Goal: Transaction & Acquisition: Purchase product/service

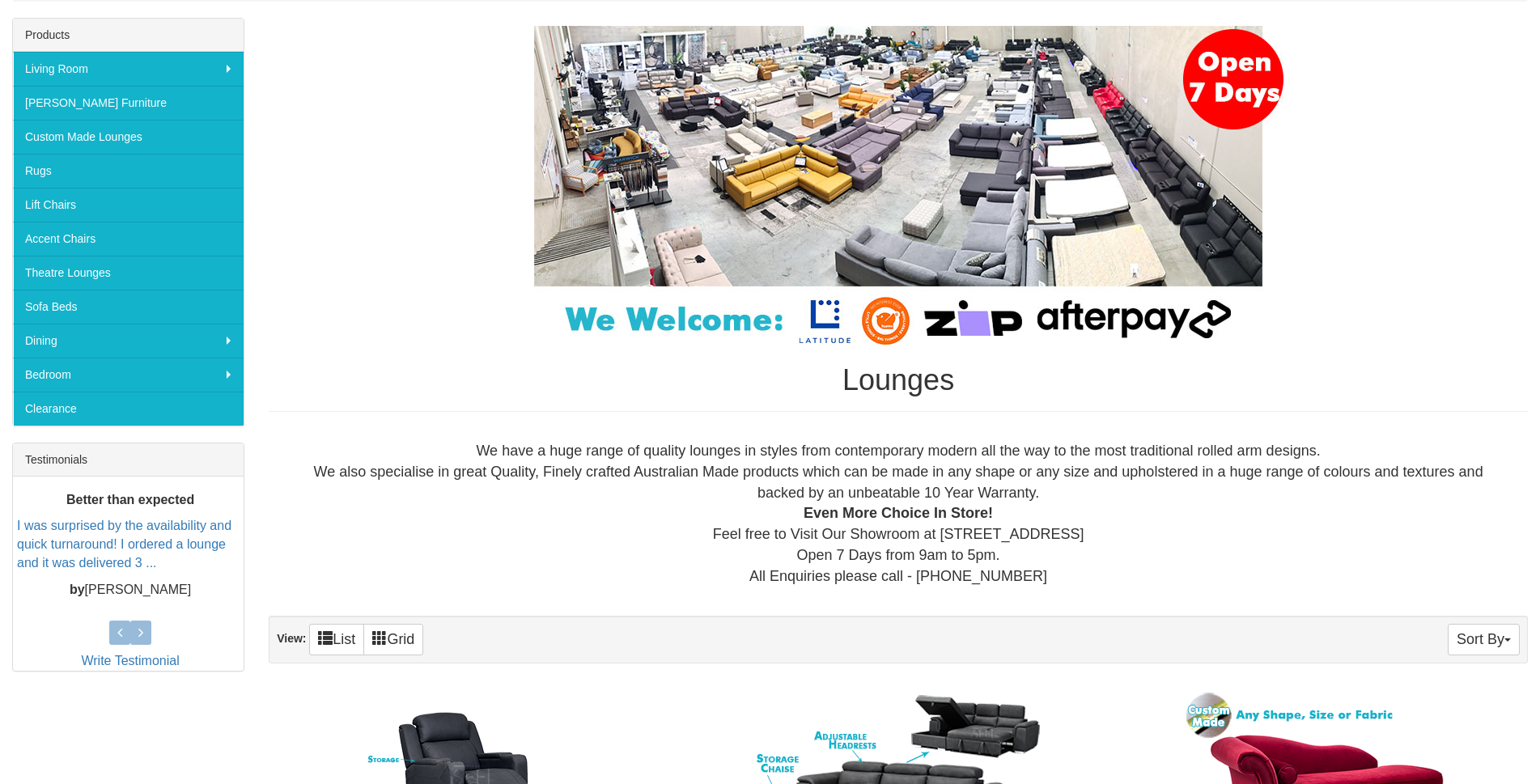
scroll to position [243, 0]
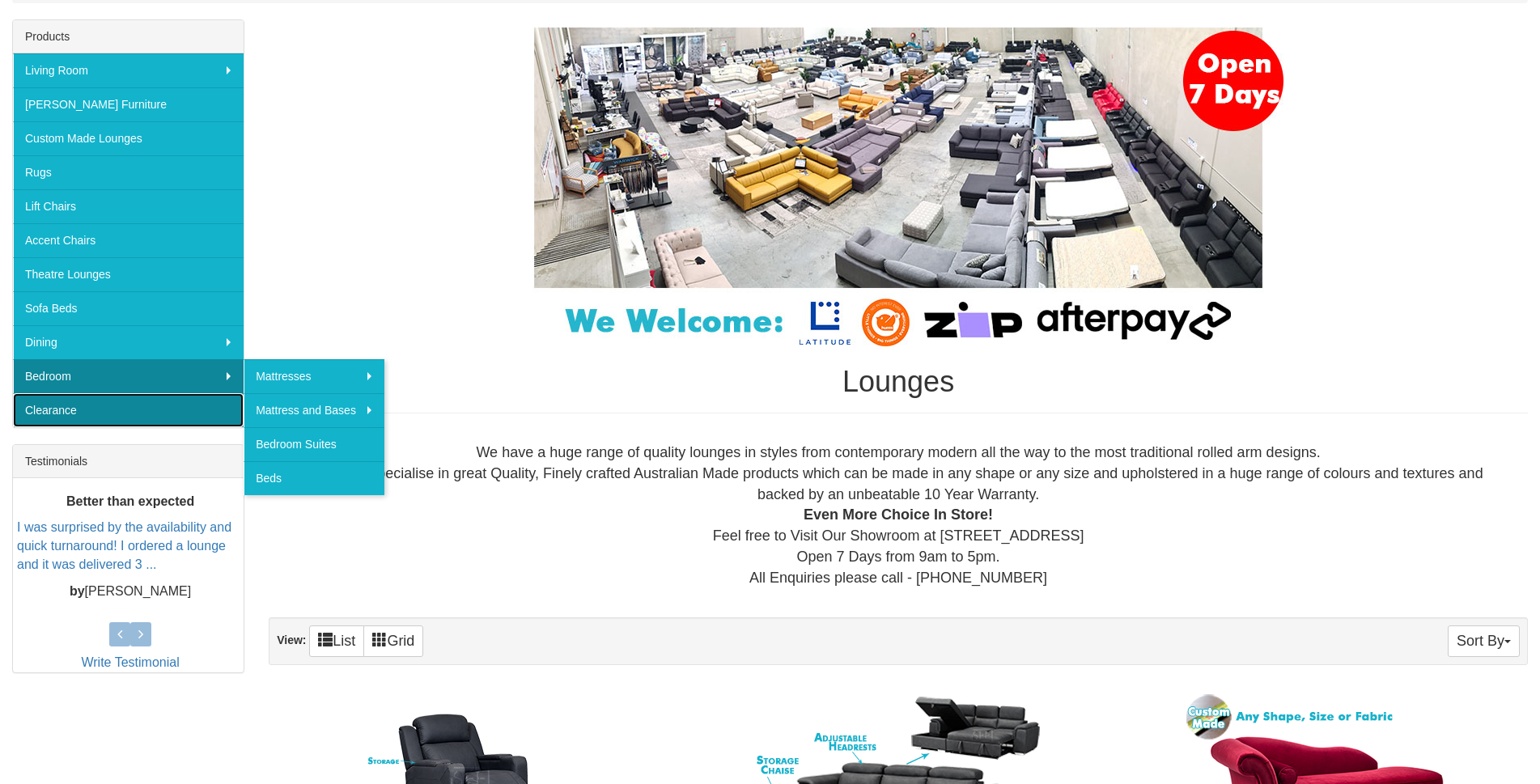
click at [90, 404] on link "Clearance" at bounding box center [128, 410] width 231 height 34
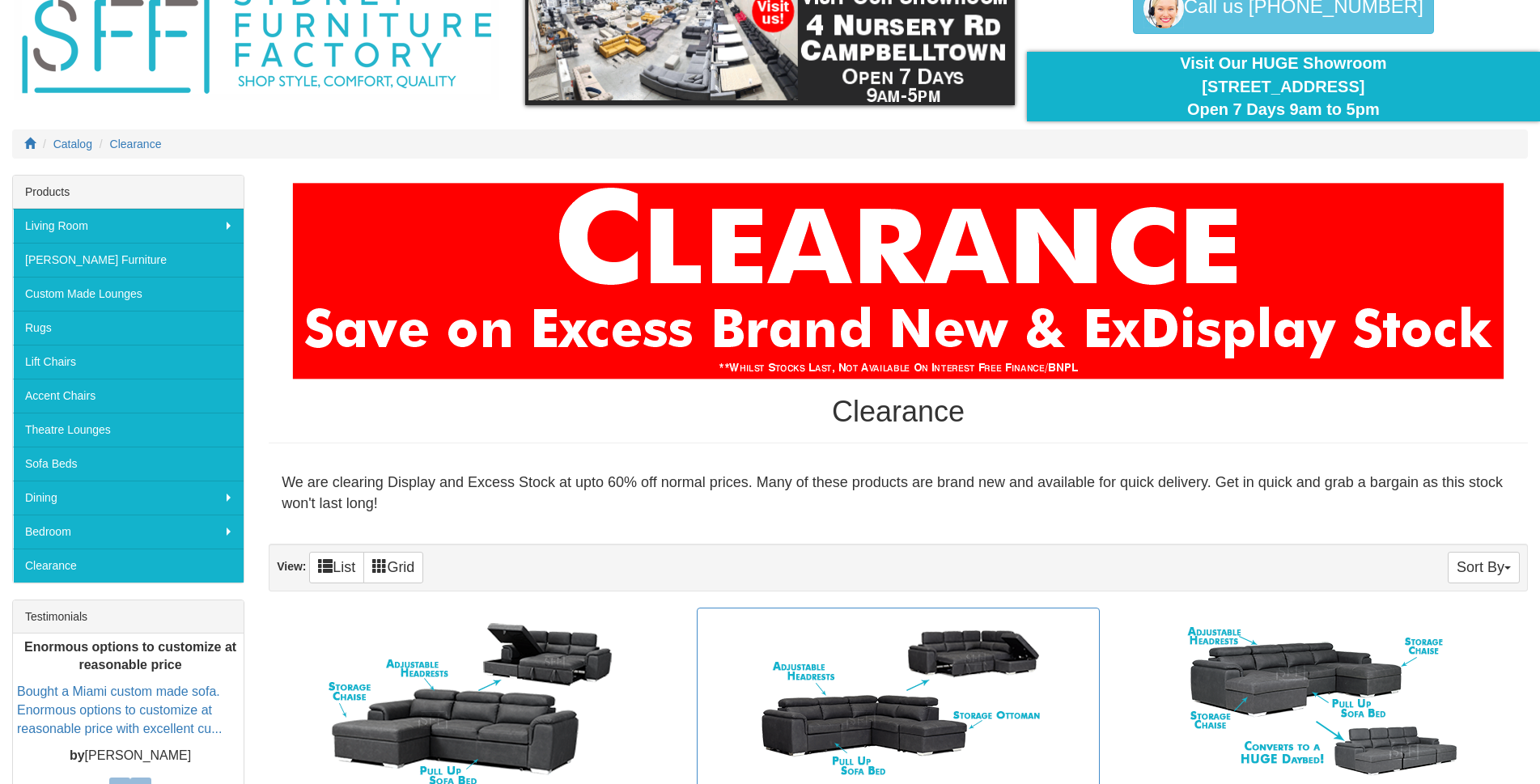
scroll to position [81, 0]
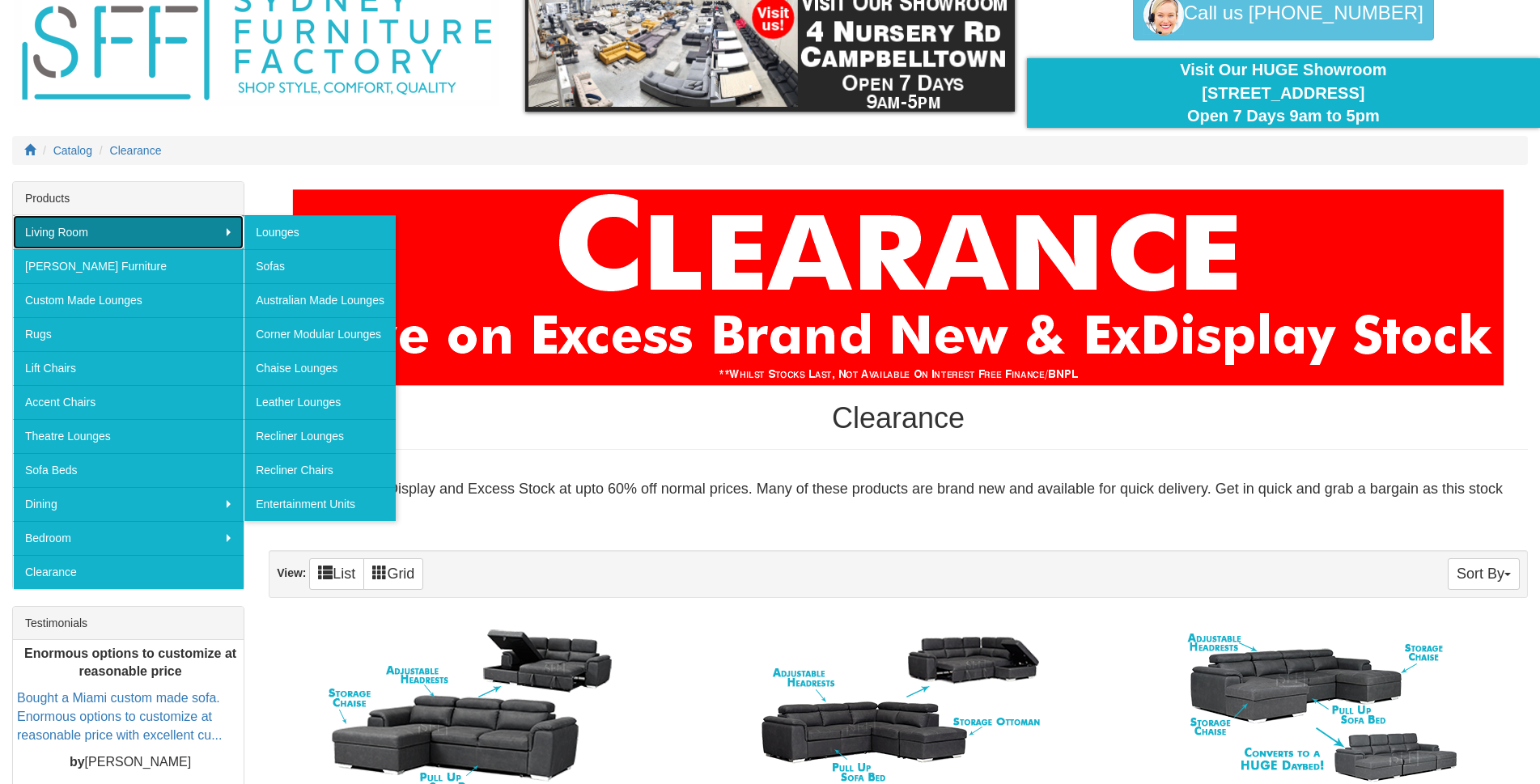
click at [94, 228] on link "Living Room" at bounding box center [128, 232] width 231 height 34
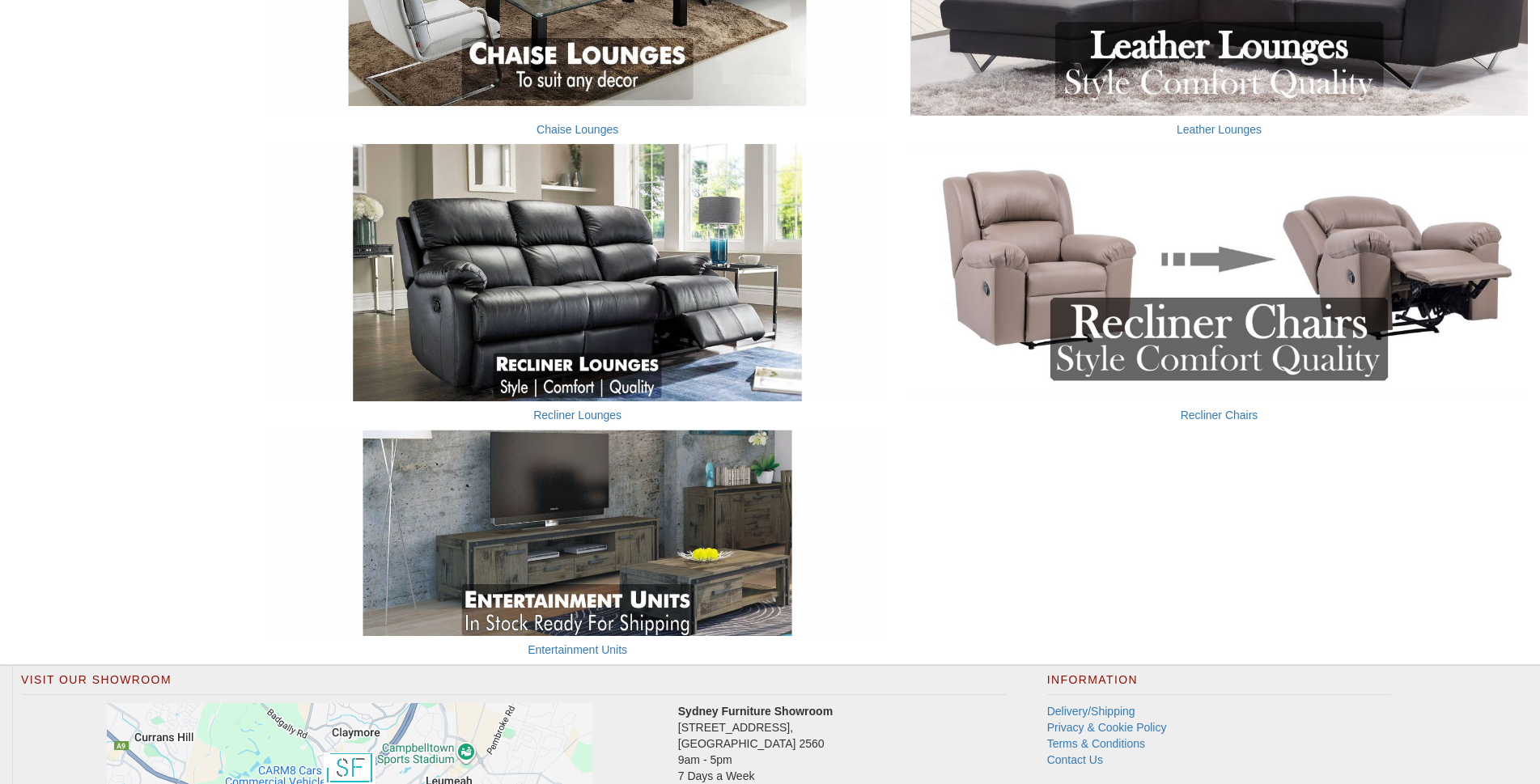
scroll to position [1133, 0]
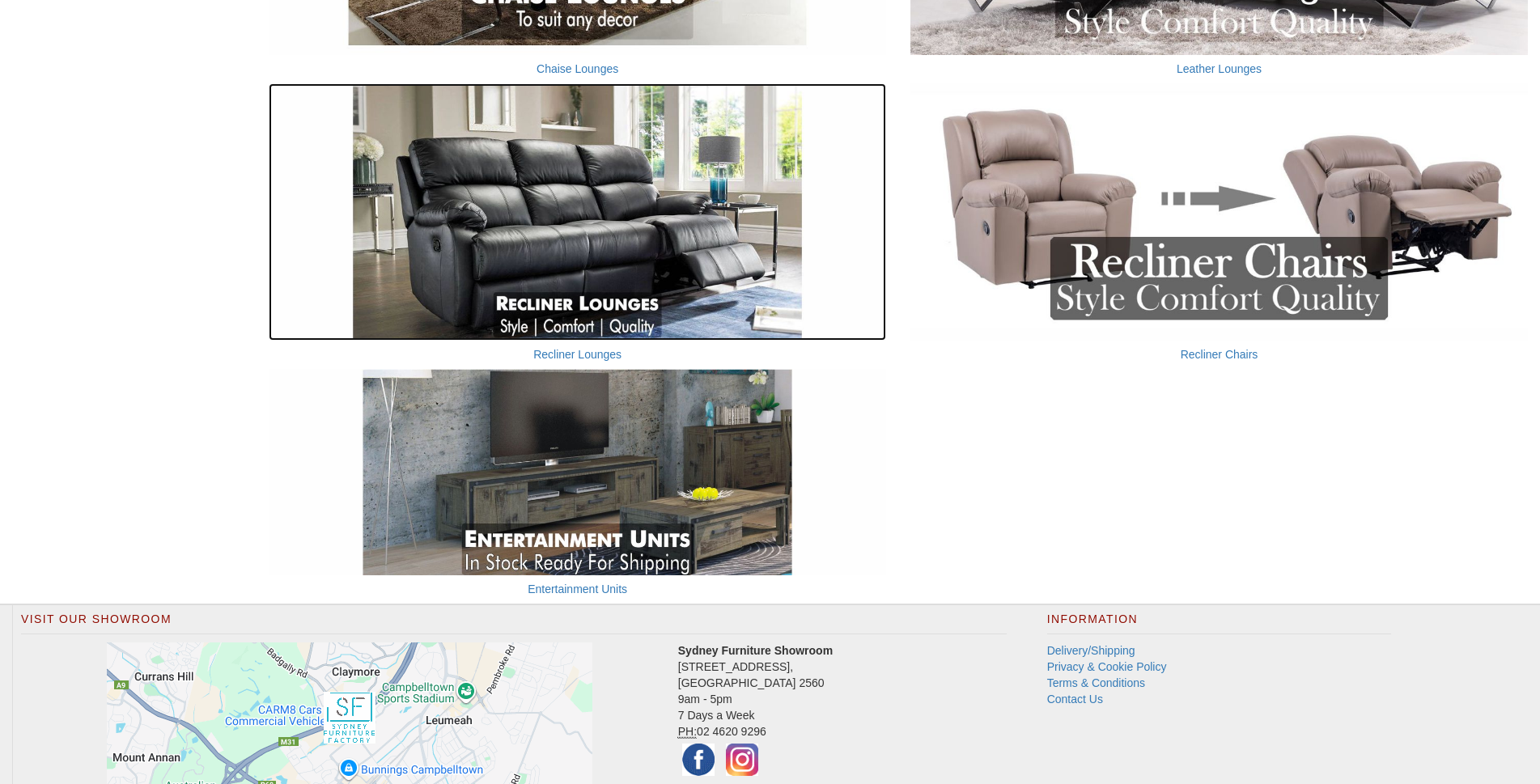
click at [535, 235] on img at bounding box center [577, 212] width 618 height 257
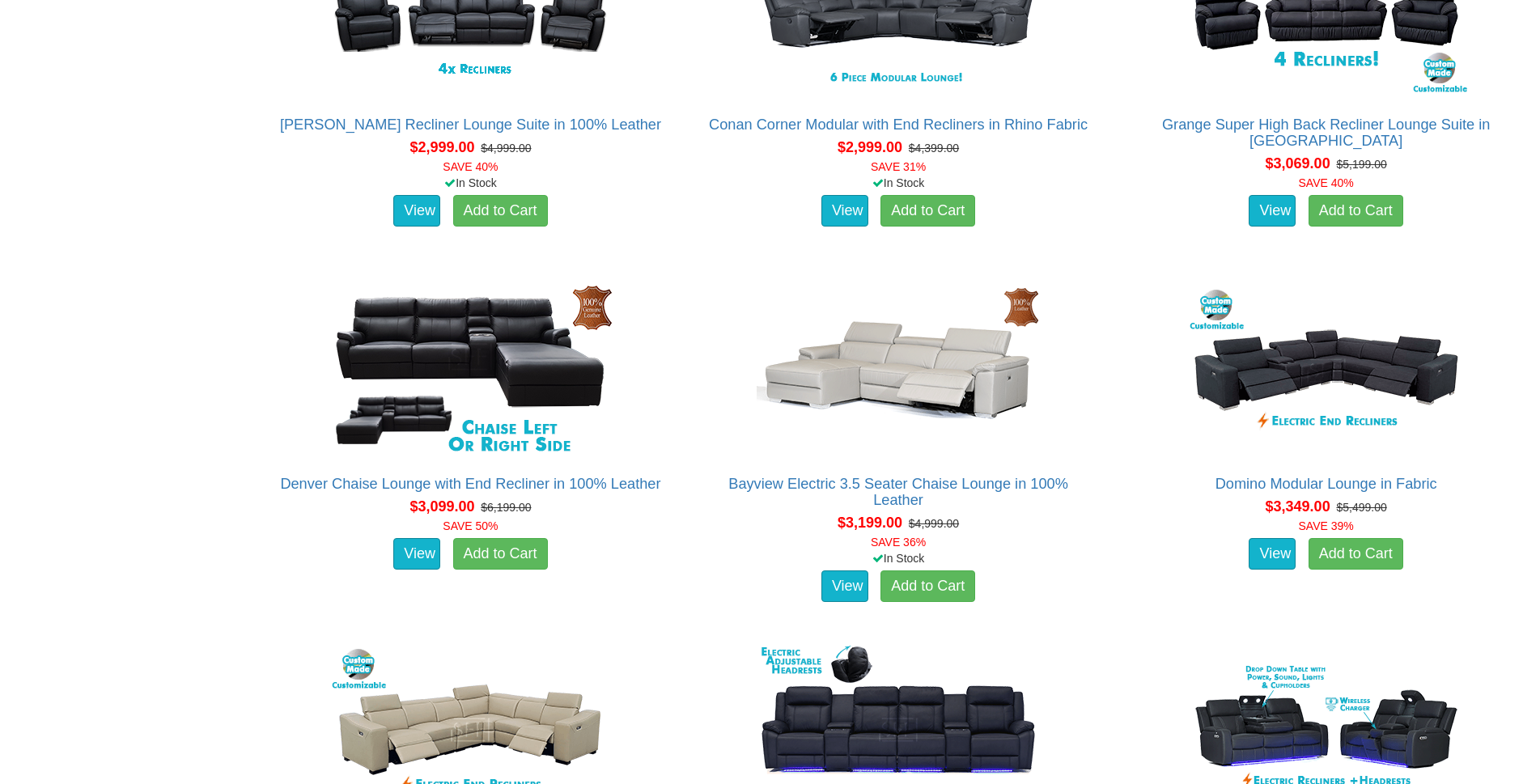
scroll to position [2922, 0]
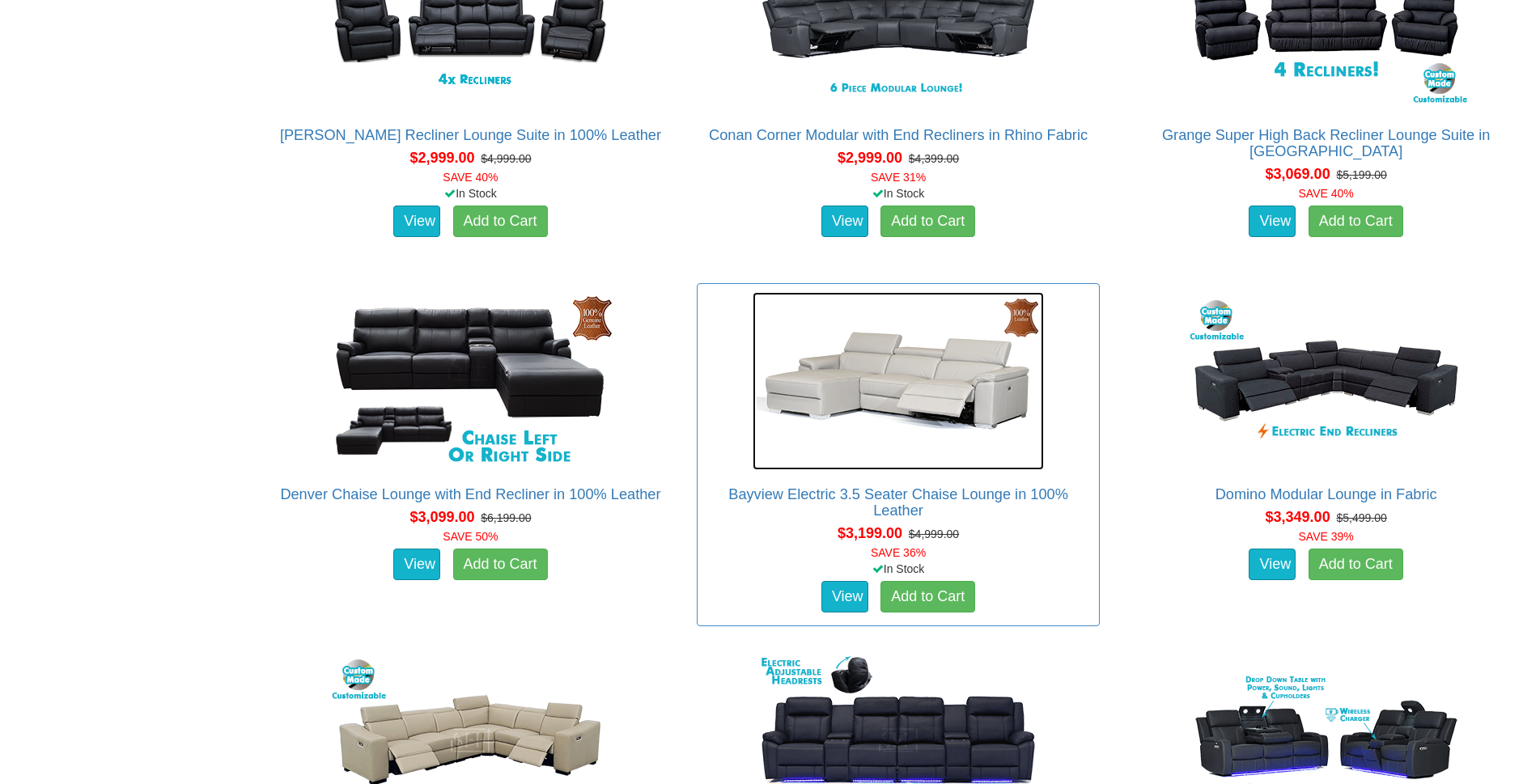
click at [910, 373] on img at bounding box center [897, 381] width 291 height 178
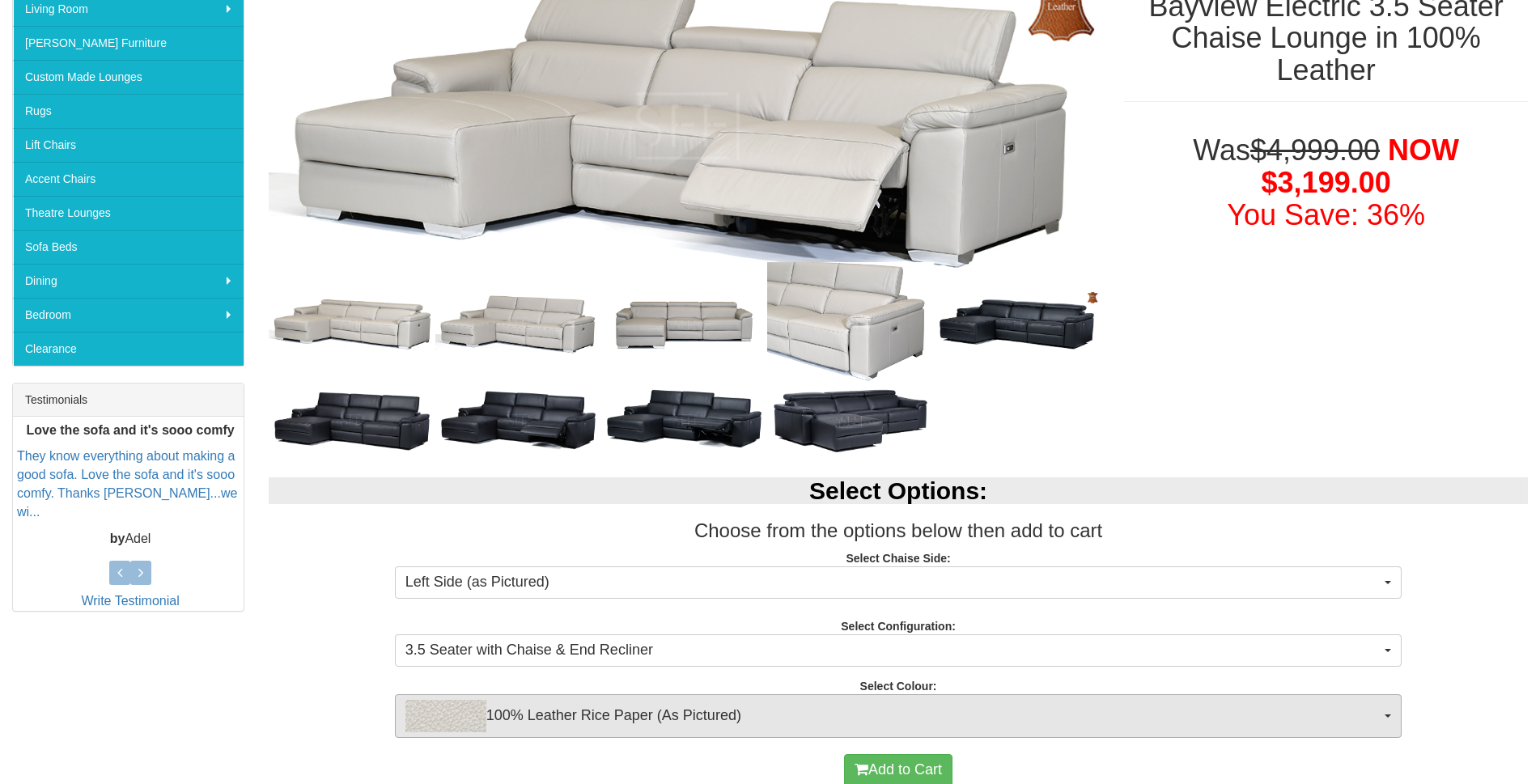
scroll to position [324, 0]
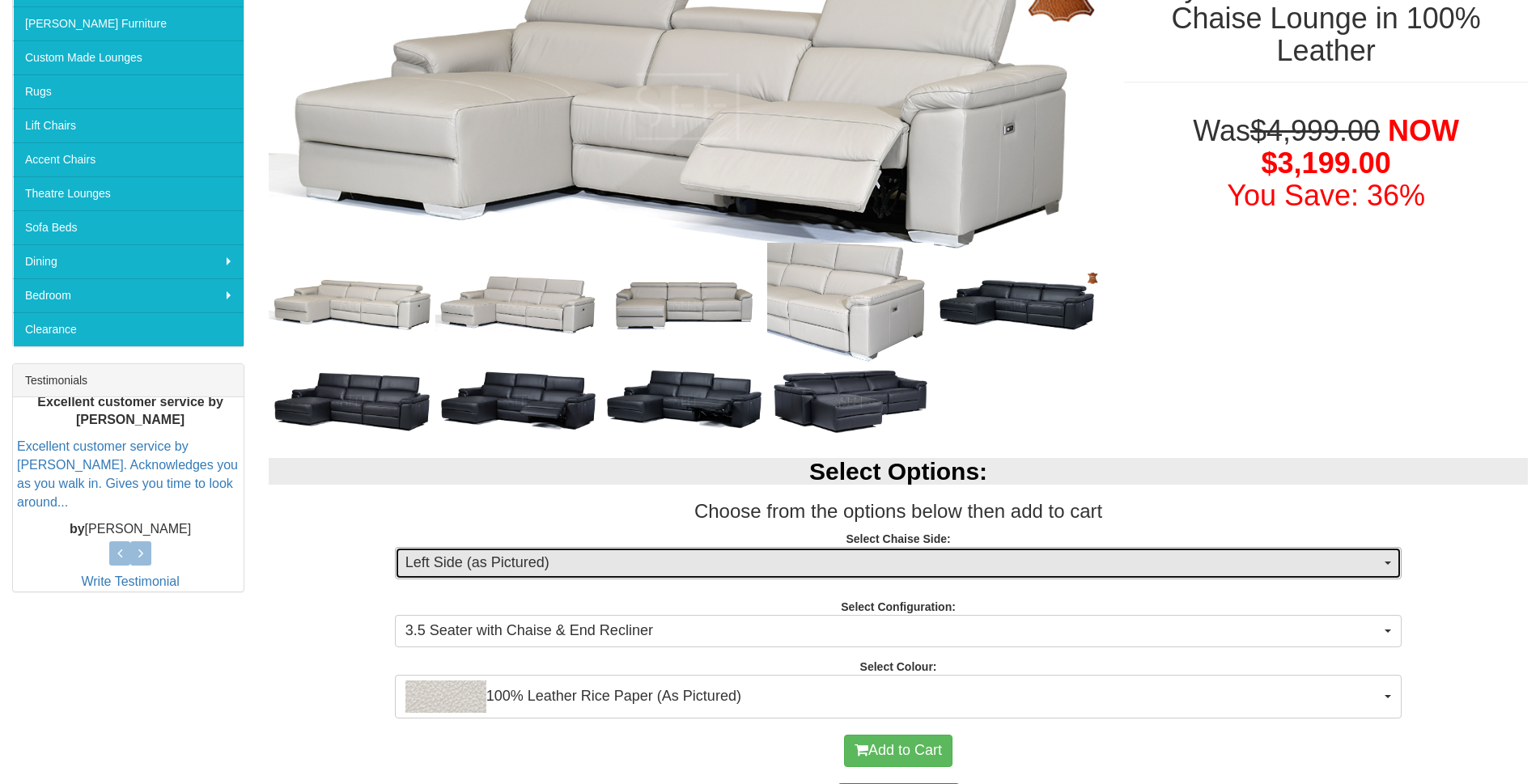
click at [1386, 563] on span "button" at bounding box center [1387, 563] width 7 height 3
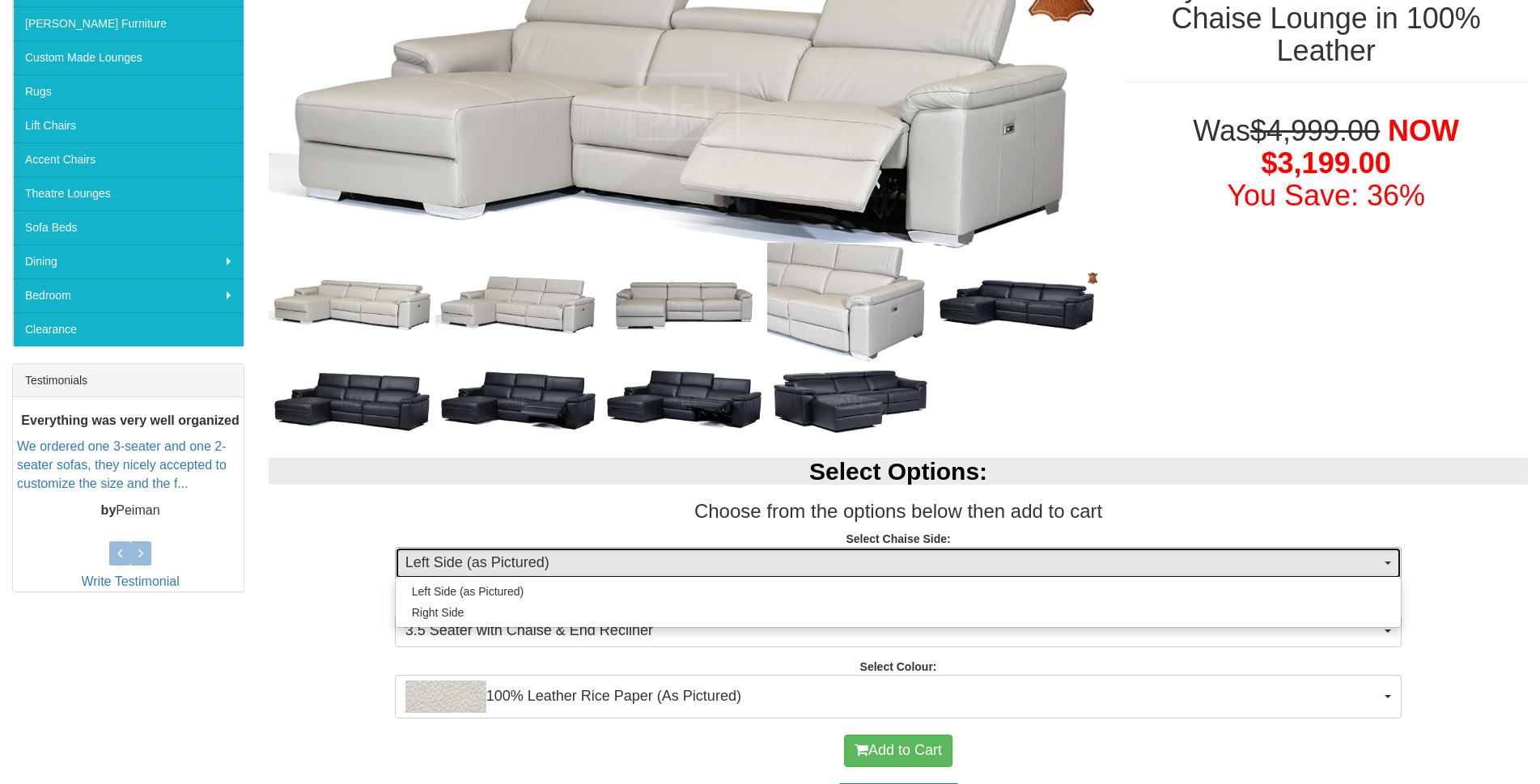
click at [1386, 557] on button "Left Side (as Pictured)" at bounding box center [898, 563] width 1007 height 32
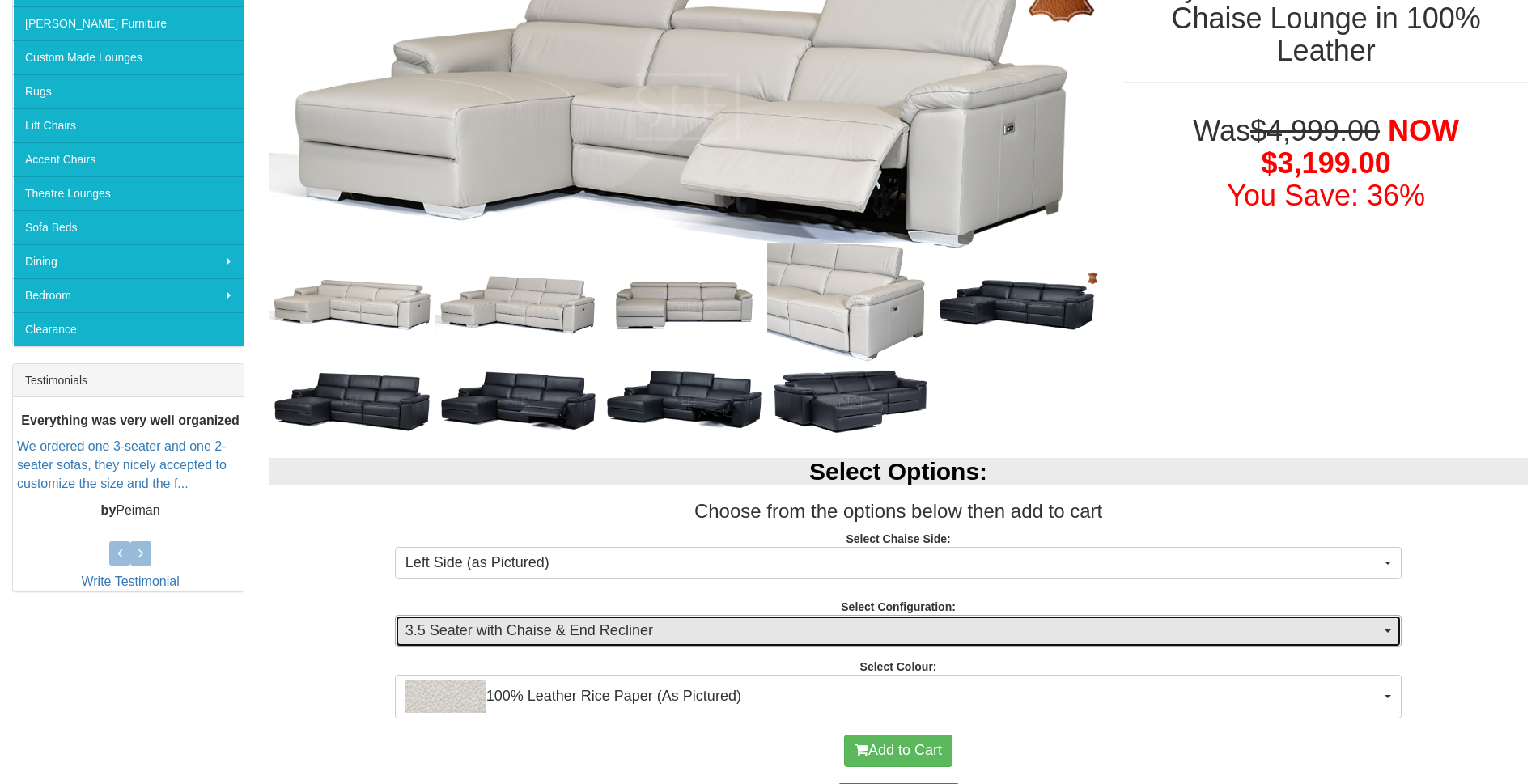
click at [1388, 624] on button "3.5 Seater with Chaise & End Recliner" at bounding box center [898, 630] width 1007 height 32
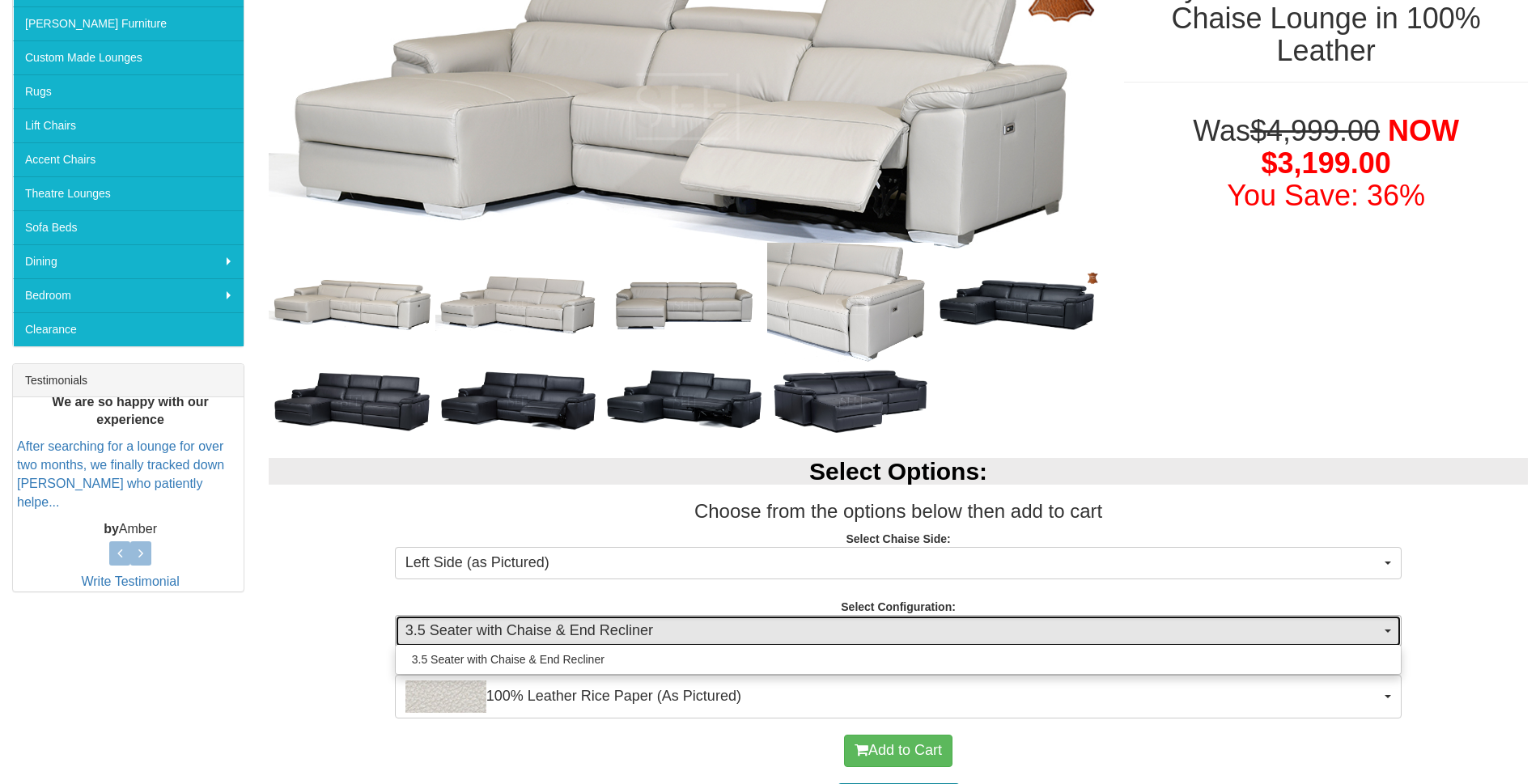
click at [1387, 623] on button "3.5 Seater with Chaise & End Recliner" at bounding box center [898, 630] width 1007 height 32
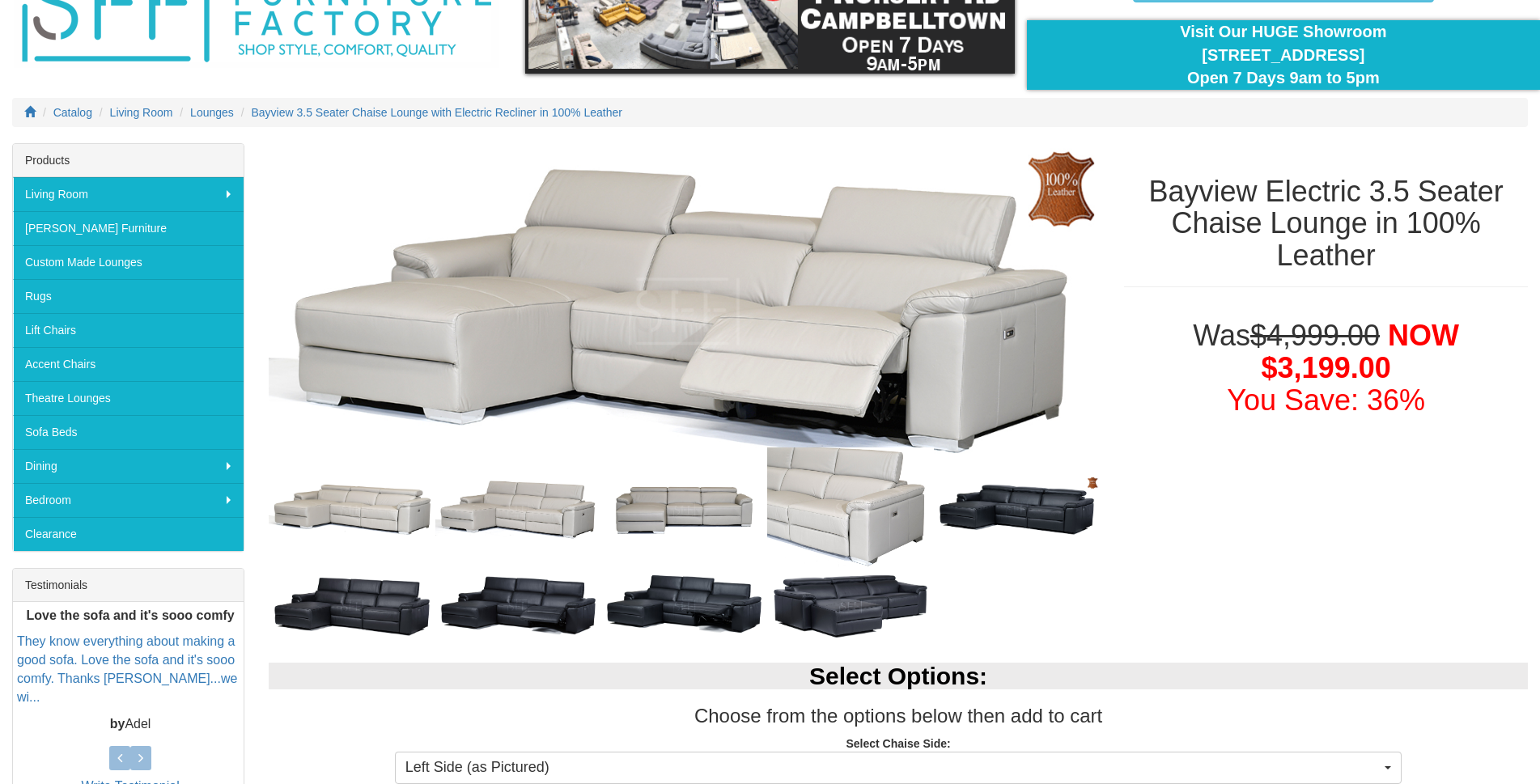
scroll to position [81, 0]
